Goal: Browse casually: Explore the website without a specific task or goal

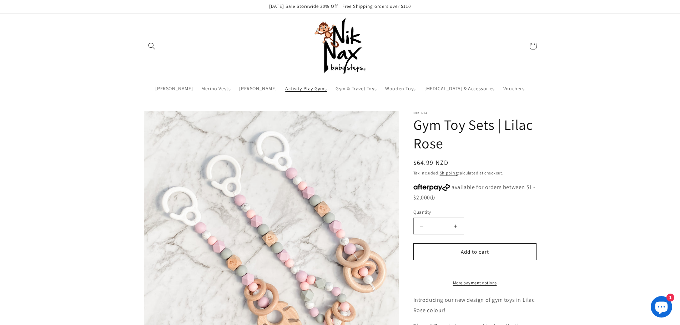
click at [310, 92] on span "Activity Play Gyms" at bounding box center [306, 88] width 42 height 6
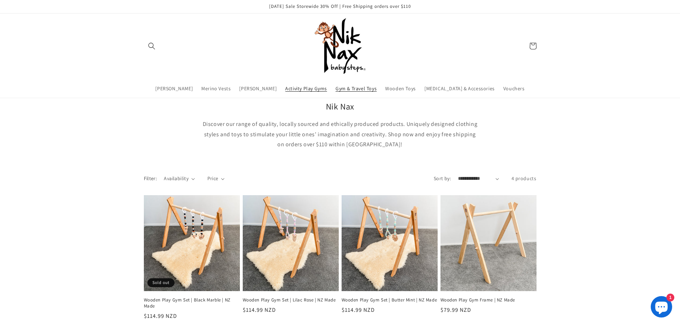
click at [368, 89] on span "Gym & Travel Toys" at bounding box center [355, 88] width 41 height 6
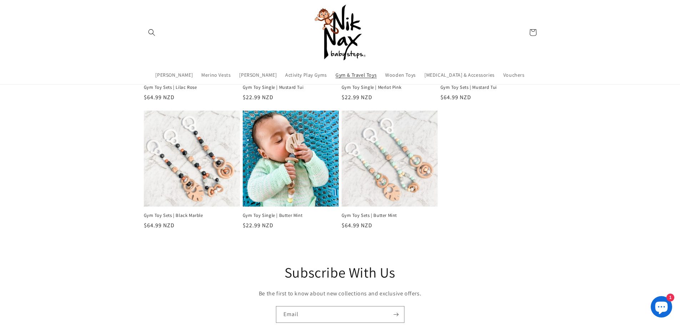
scroll to position [143, 0]
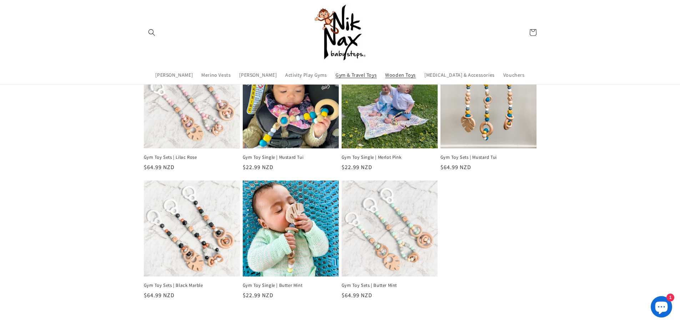
click at [408, 74] on span "Wooden Toys" at bounding box center [400, 75] width 31 height 6
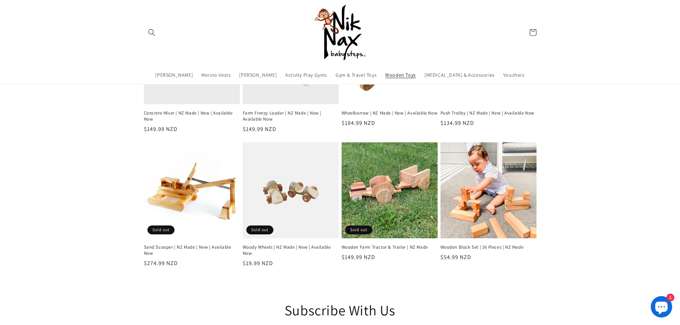
scroll to position [71, 0]
